Goal: Find specific page/section: Find specific page/section

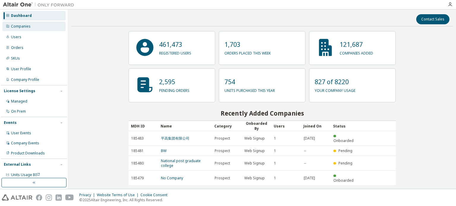
click at [31, 27] on div "Companies" at bounding box center [33, 26] width 63 height 9
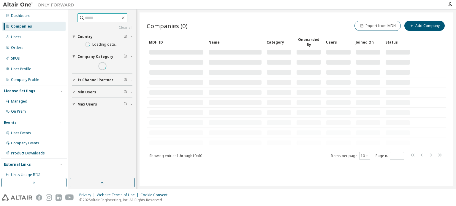
click at [98, 20] on input "text" at bounding box center [103, 18] width 36 height 6
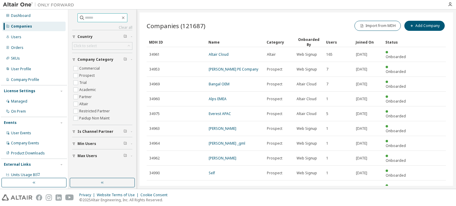
click at [93, 20] on input "text" at bounding box center [103, 18] width 36 height 6
click at [100, 18] on input "text" at bounding box center [103, 18] width 36 height 6
click at [112, 19] on input "text" at bounding box center [103, 18] width 36 height 6
type input "********"
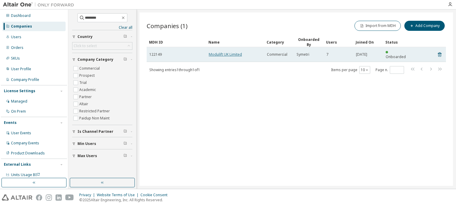
click at [229, 52] on link "Modulift UK Limited" at bounding box center [225, 54] width 33 height 5
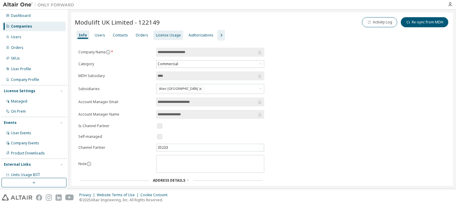
click at [172, 39] on div "License Usage" at bounding box center [168, 35] width 30 height 9
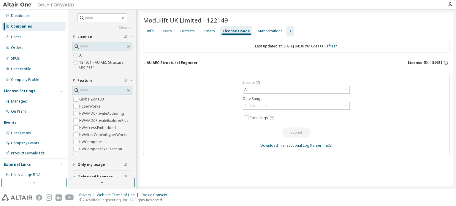
click at [145, 62] on icon "button" at bounding box center [144, 63] width 1 height 2
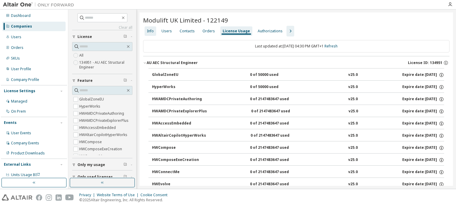
click at [152, 31] on div "Info" at bounding box center [150, 31] width 7 height 5
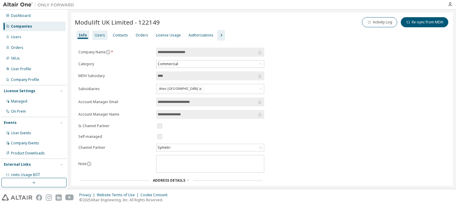
click at [99, 36] on div "Users" at bounding box center [100, 35] width 10 height 5
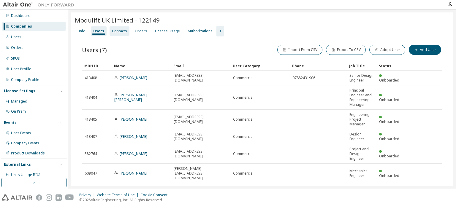
click at [121, 29] on div "Contacts" at bounding box center [119, 31] width 15 height 5
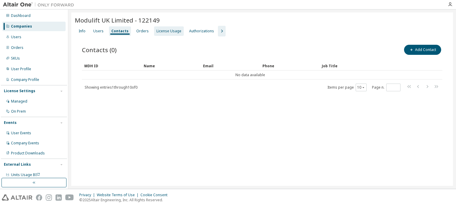
click at [161, 32] on div "License Usage" at bounding box center [168, 31] width 25 height 5
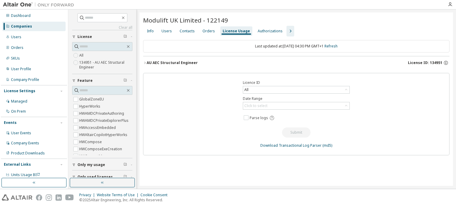
click at [145, 63] on icon "button" at bounding box center [145, 63] width 4 height 4
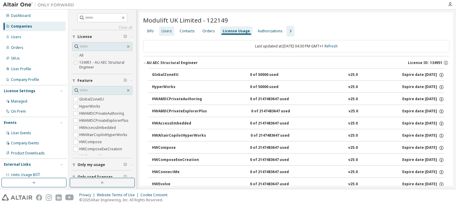
click at [164, 30] on div "Users" at bounding box center [166, 31] width 10 height 5
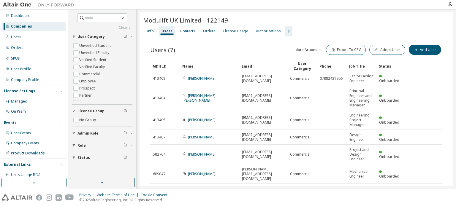
scroll to position [38, 0]
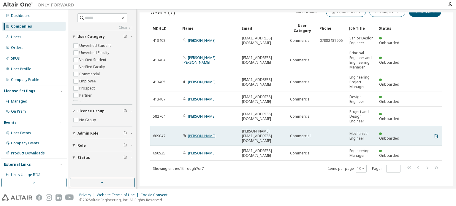
click at [203, 134] on link "[PERSON_NAME]" at bounding box center [202, 136] width 28 height 5
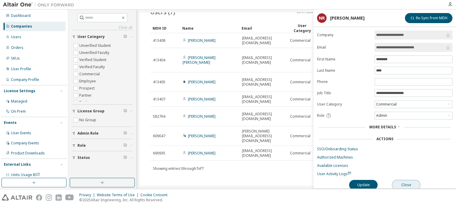
click at [407, 187] on button "Close" at bounding box center [406, 185] width 28 height 10
